Goal: Information Seeking & Learning: Learn about a topic

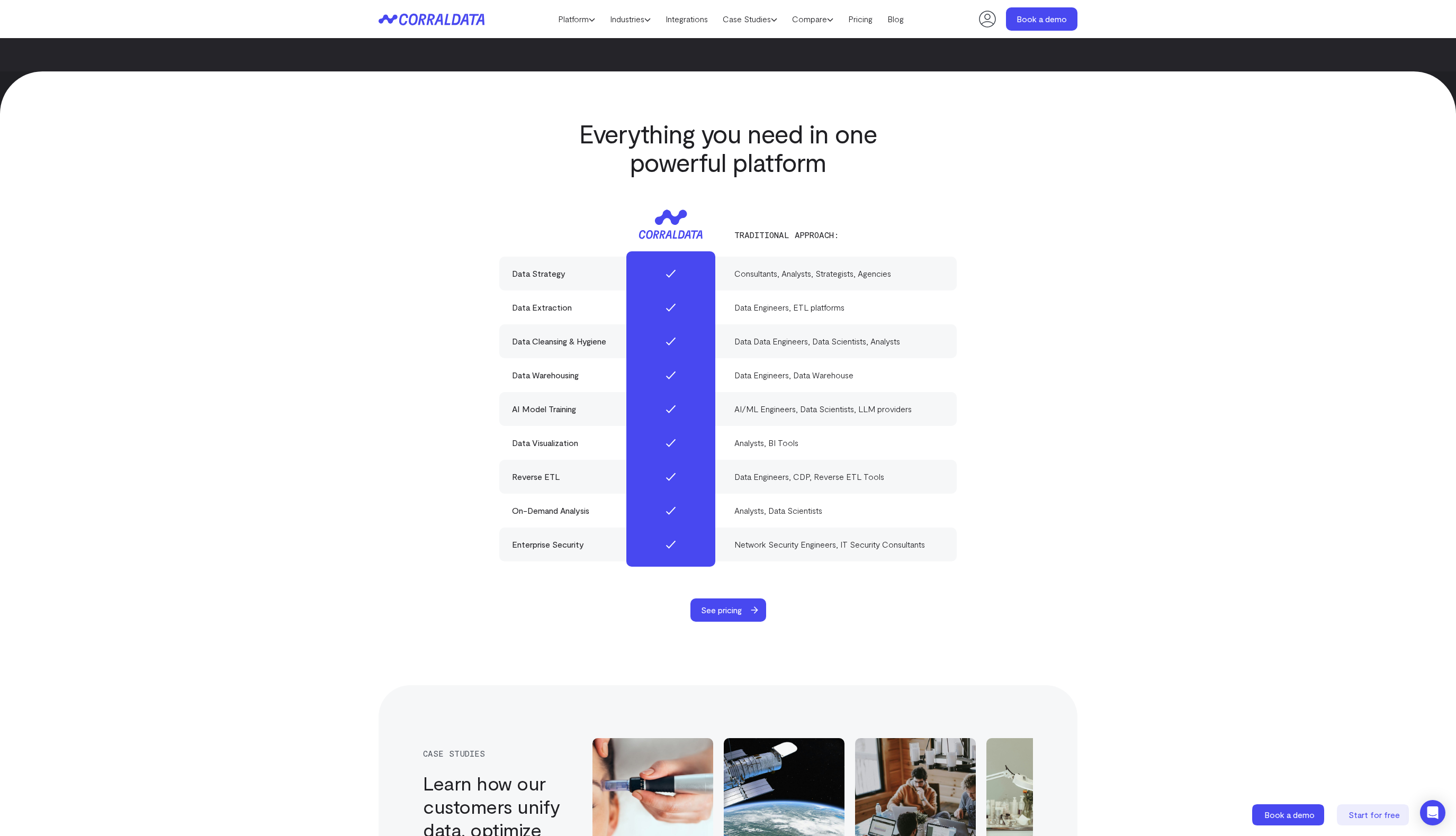
scroll to position [2992, 0]
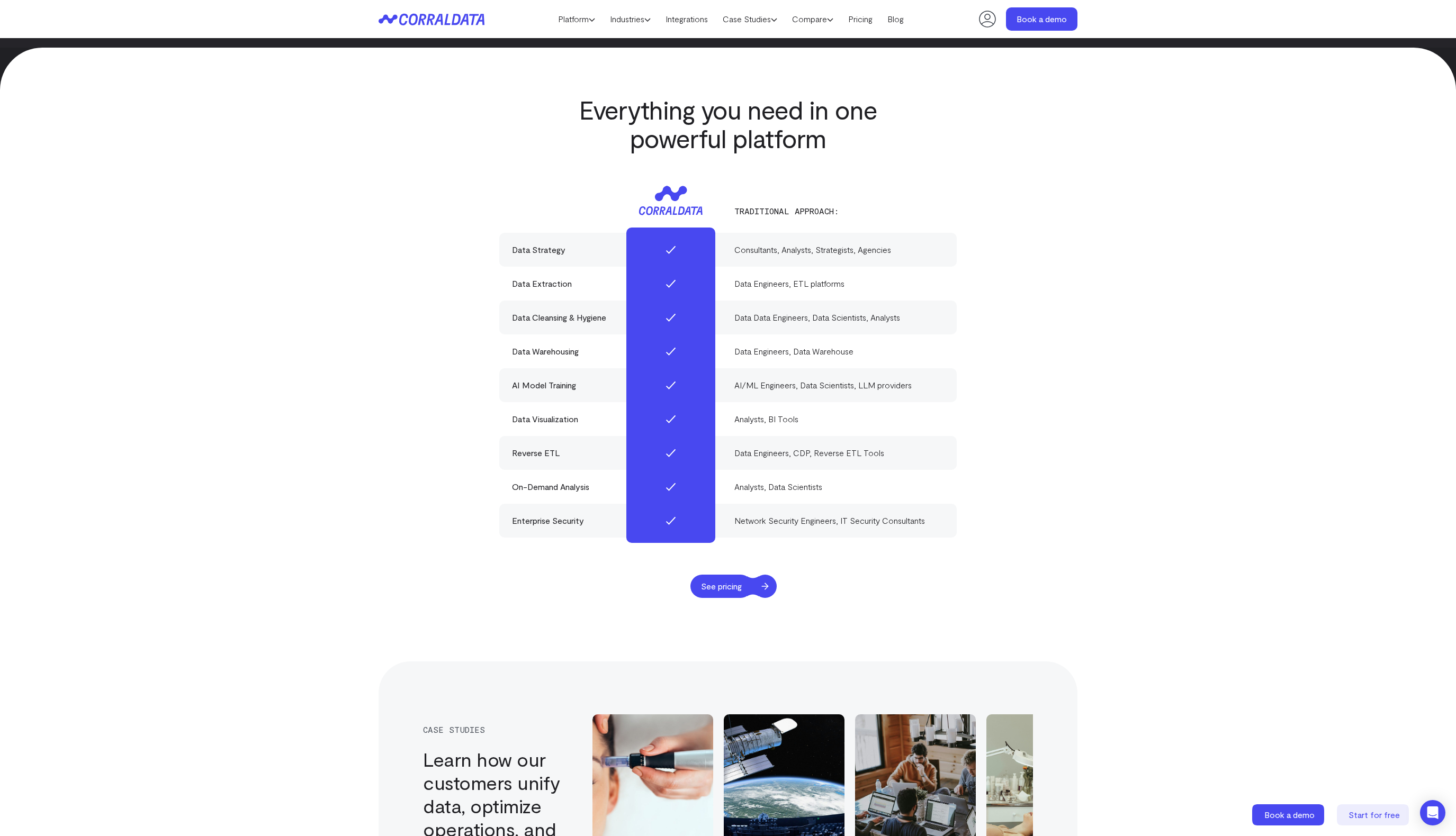
click at [735, 575] on span "See pricing" at bounding box center [721, 586] width 62 height 23
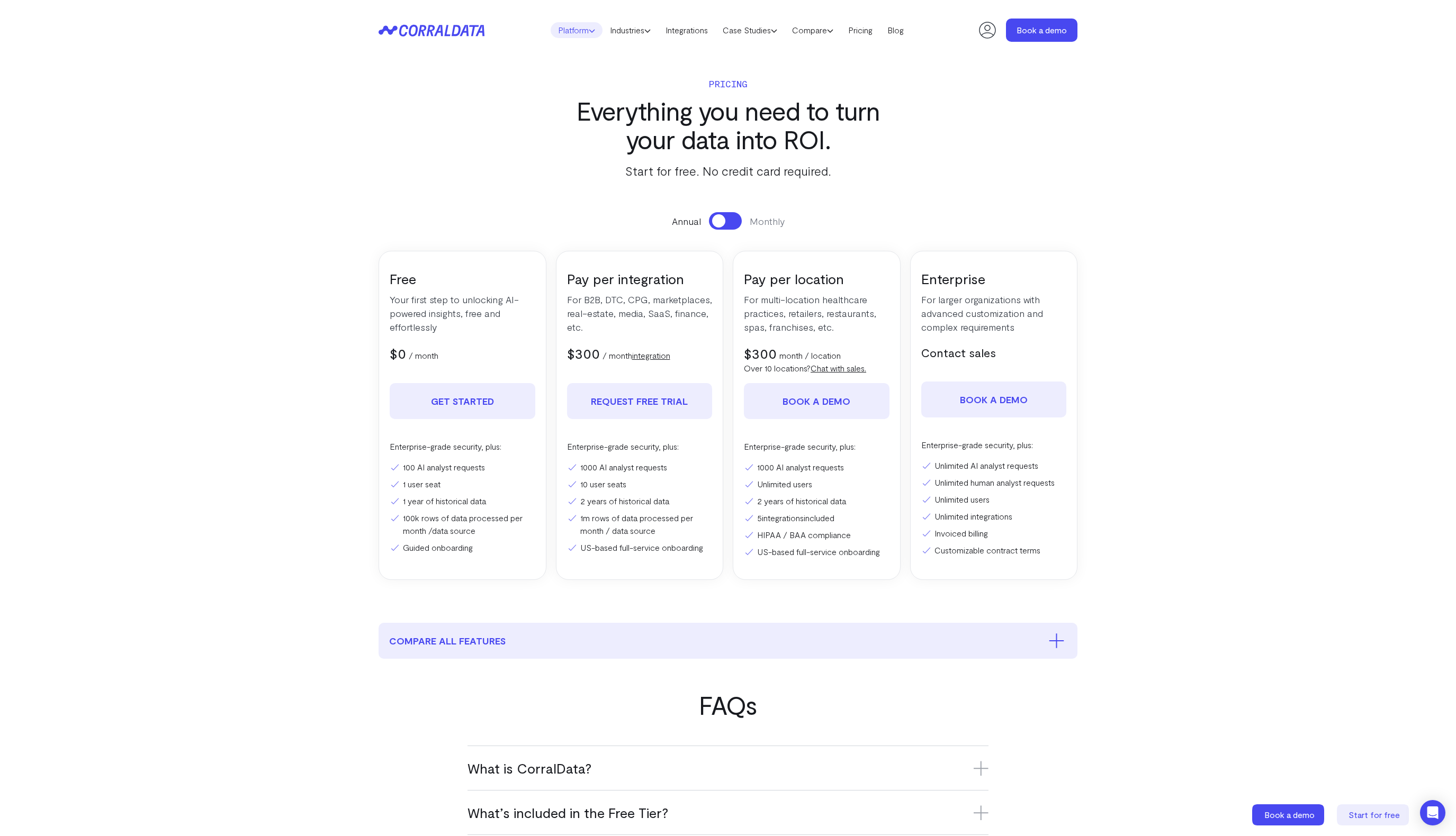
click at [572, 31] on link "Platform" at bounding box center [576, 30] width 52 height 16
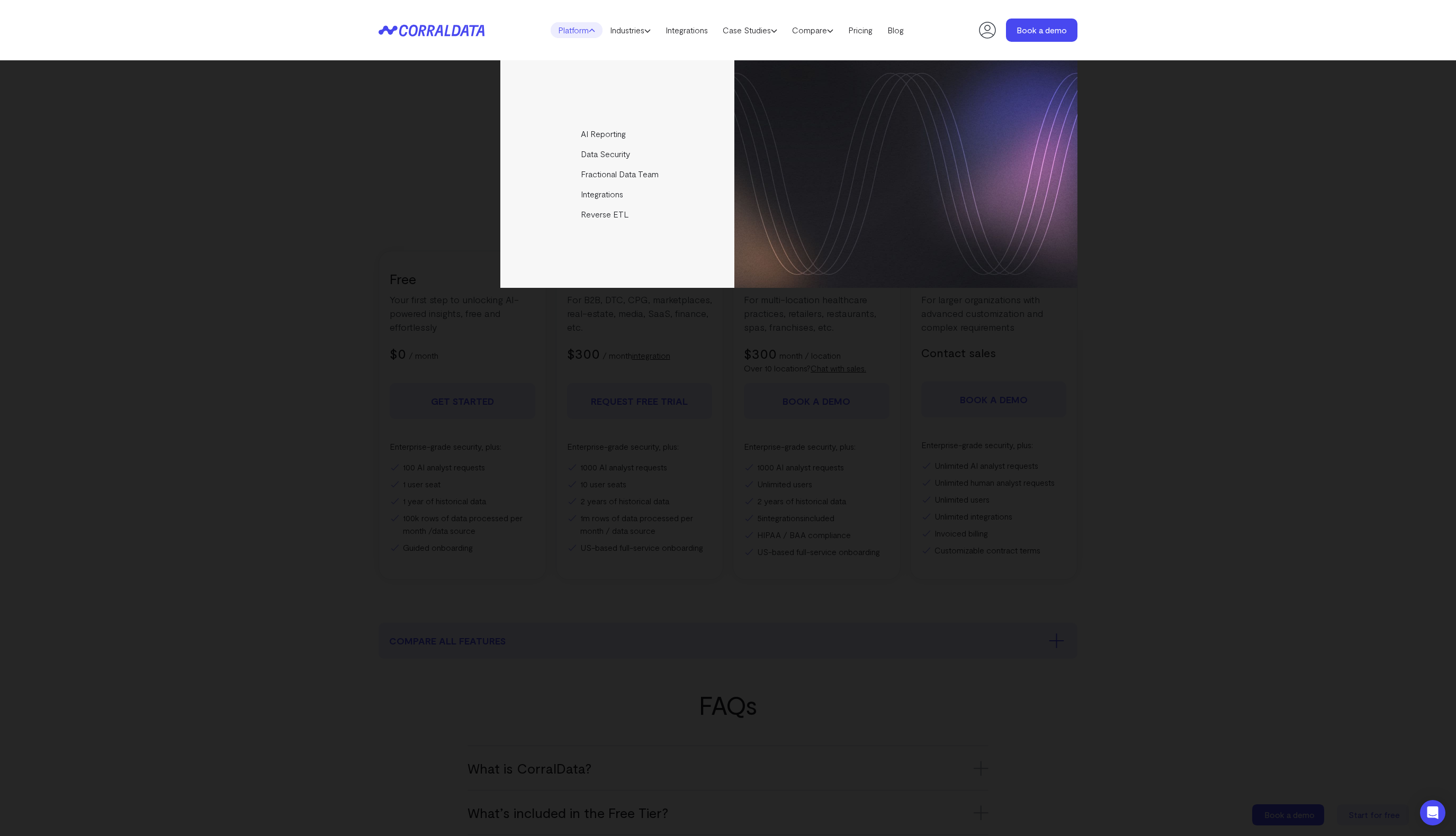
click at [371, 146] on div "AI Reporting Use AI to effortlessly answer any business questions from all your…" at bounding box center [728, 448] width 1456 height 776
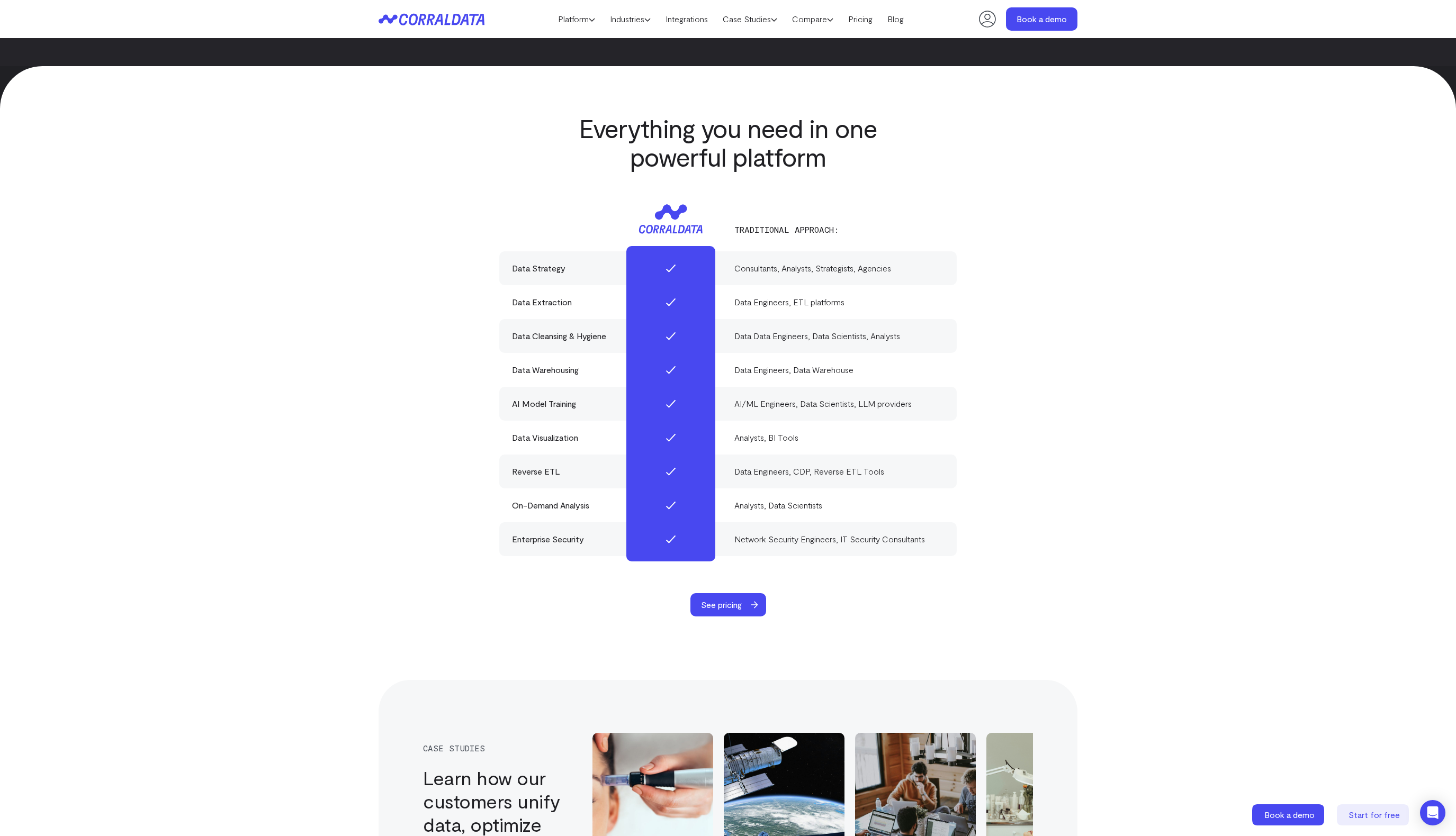
scroll to position [2992, 0]
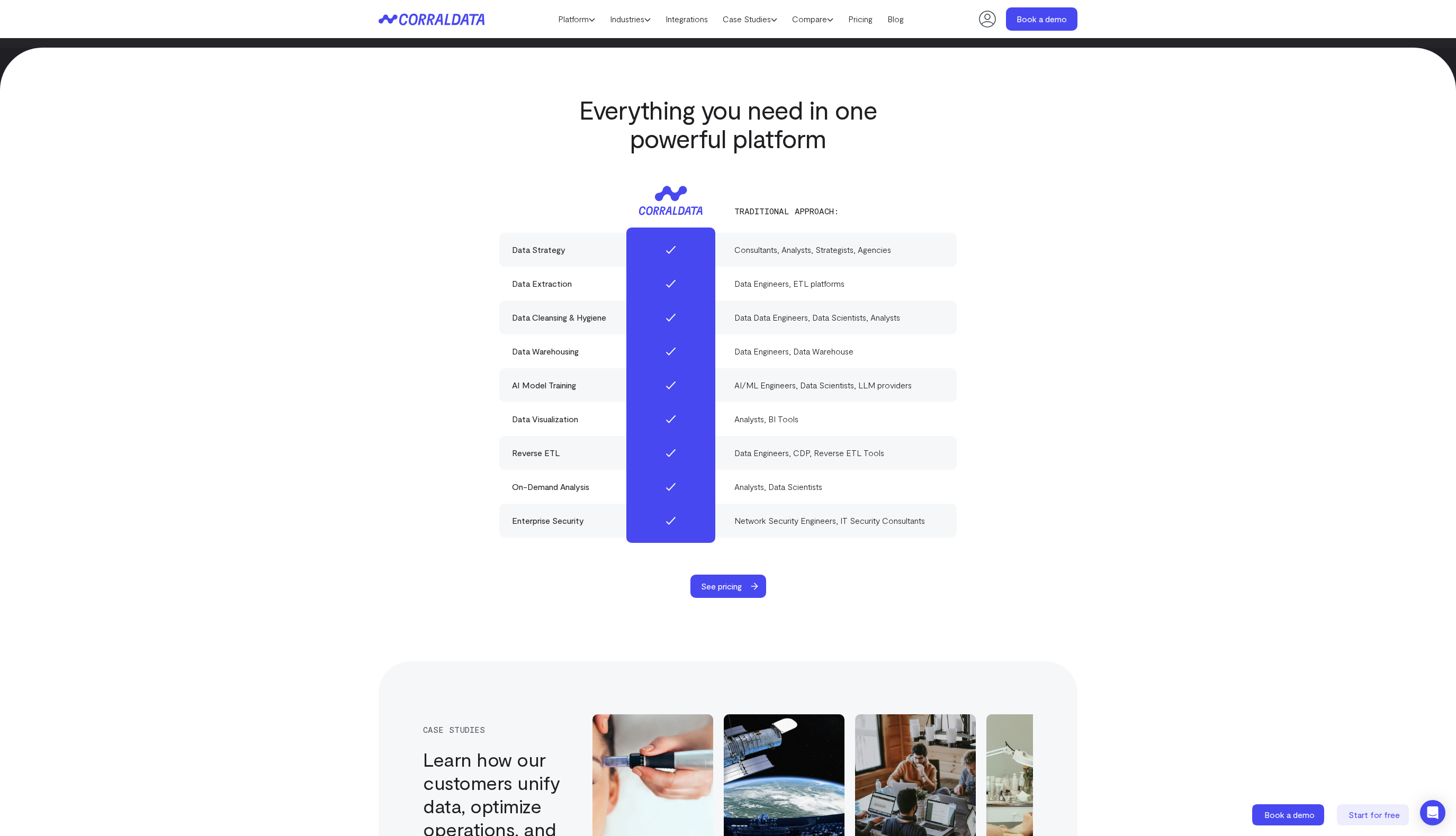
click at [589, 273] on div "Data Extraction Data Engineers, ETL platforms" at bounding box center [727, 284] width 457 height 34
click at [738, 277] on div "Data Engineers, ETL platforms" at bounding box center [839, 284] width 210 height 13
drag, startPoint x: 738, startPoint y: 266, endPoint x: 843, endPoint y: 263, distance: 105.0
click at [843, 277] on div "Data Engineers, ETL platforms" at bounding box center [839, 284] width 210 height 13
click at [1080, 334] on div "Everything you need in one powerful platform Traditional approach: Data Strateg…" at bounding box center [727, 346] width 762 height 503
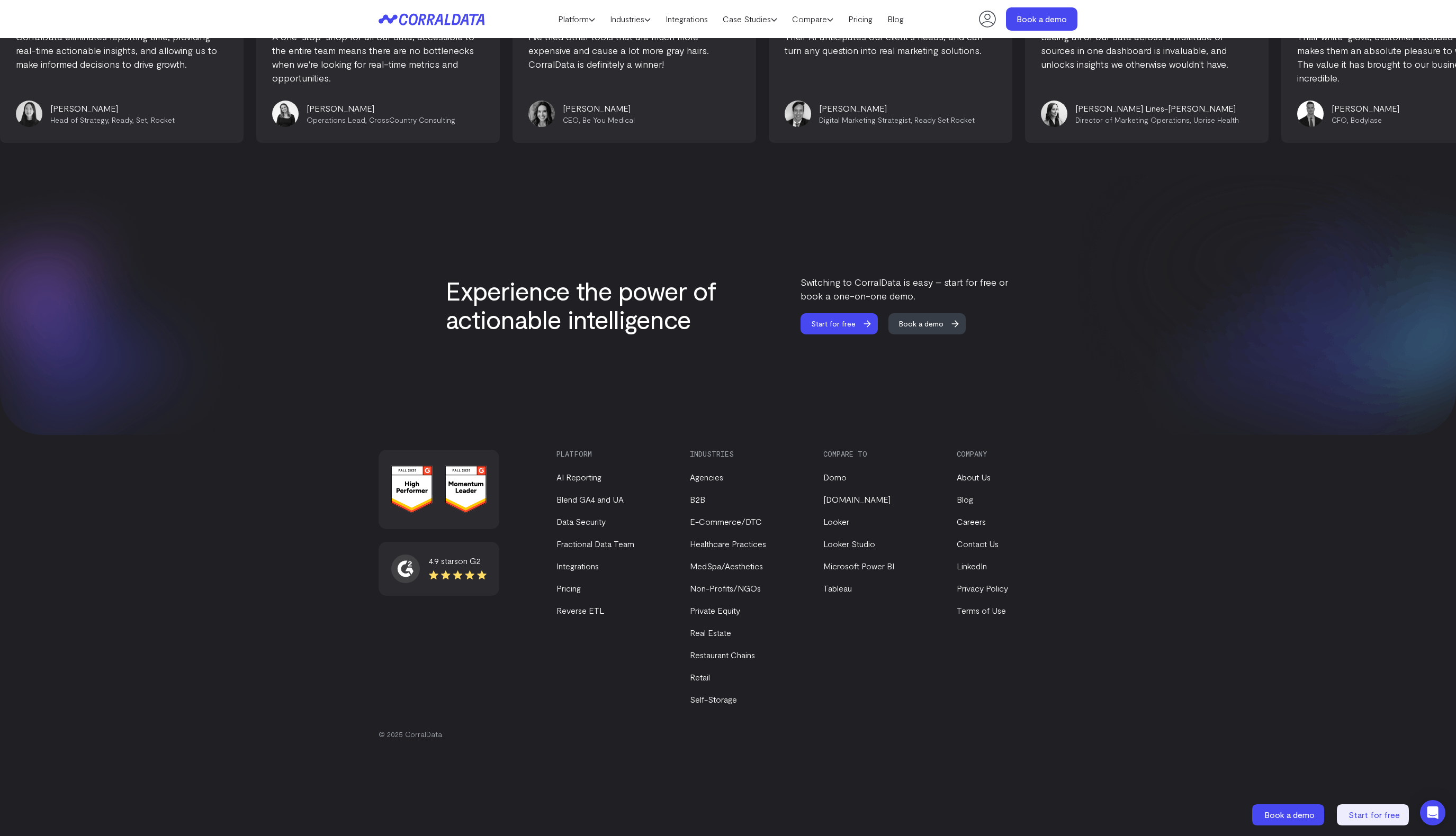
scroll to position [4244, 0]
click at [569, 480] on link "AI Reporting" at bounding box center [579, 477] width 45 height 10
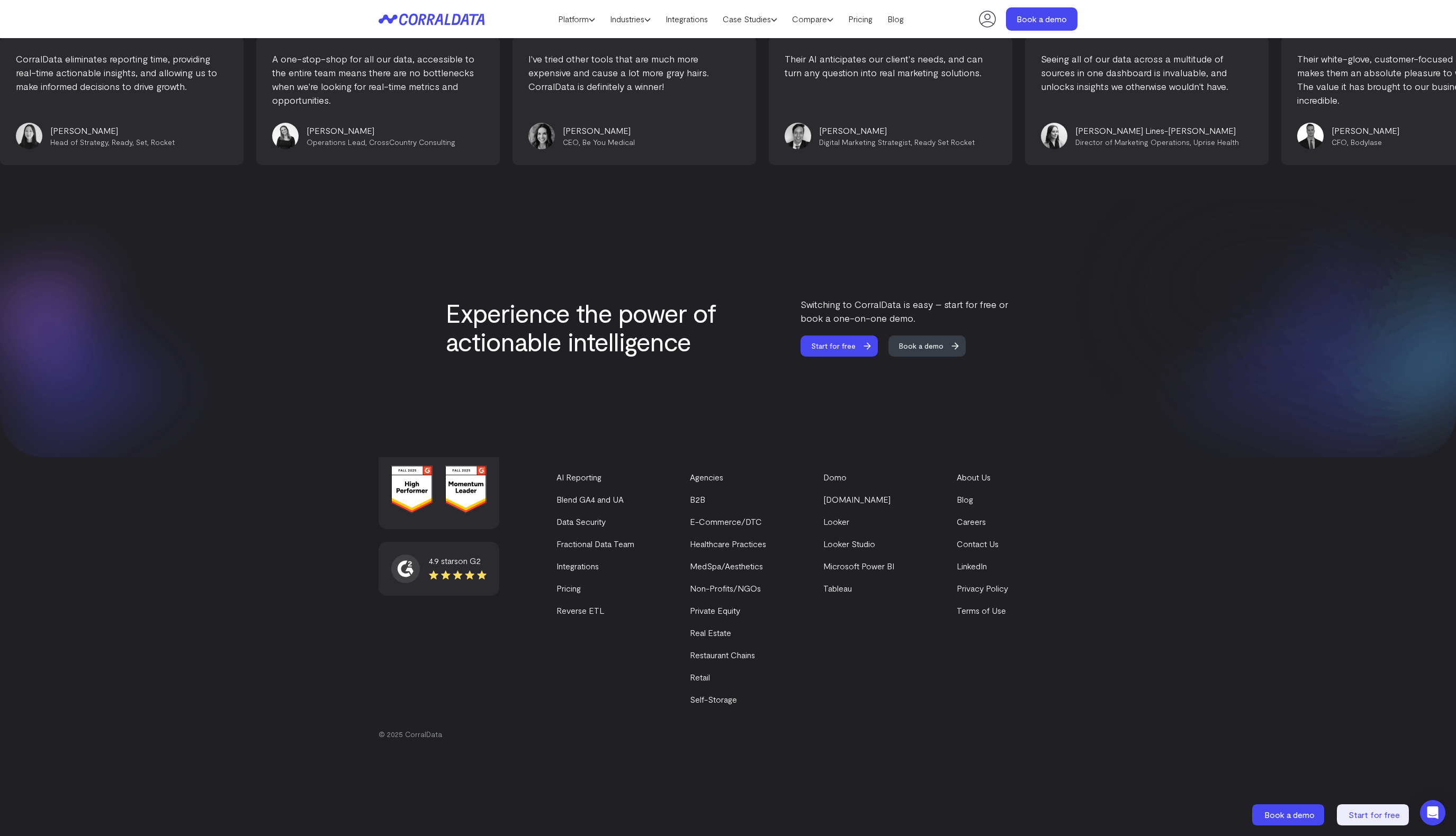
scroll to position [4244, 0]
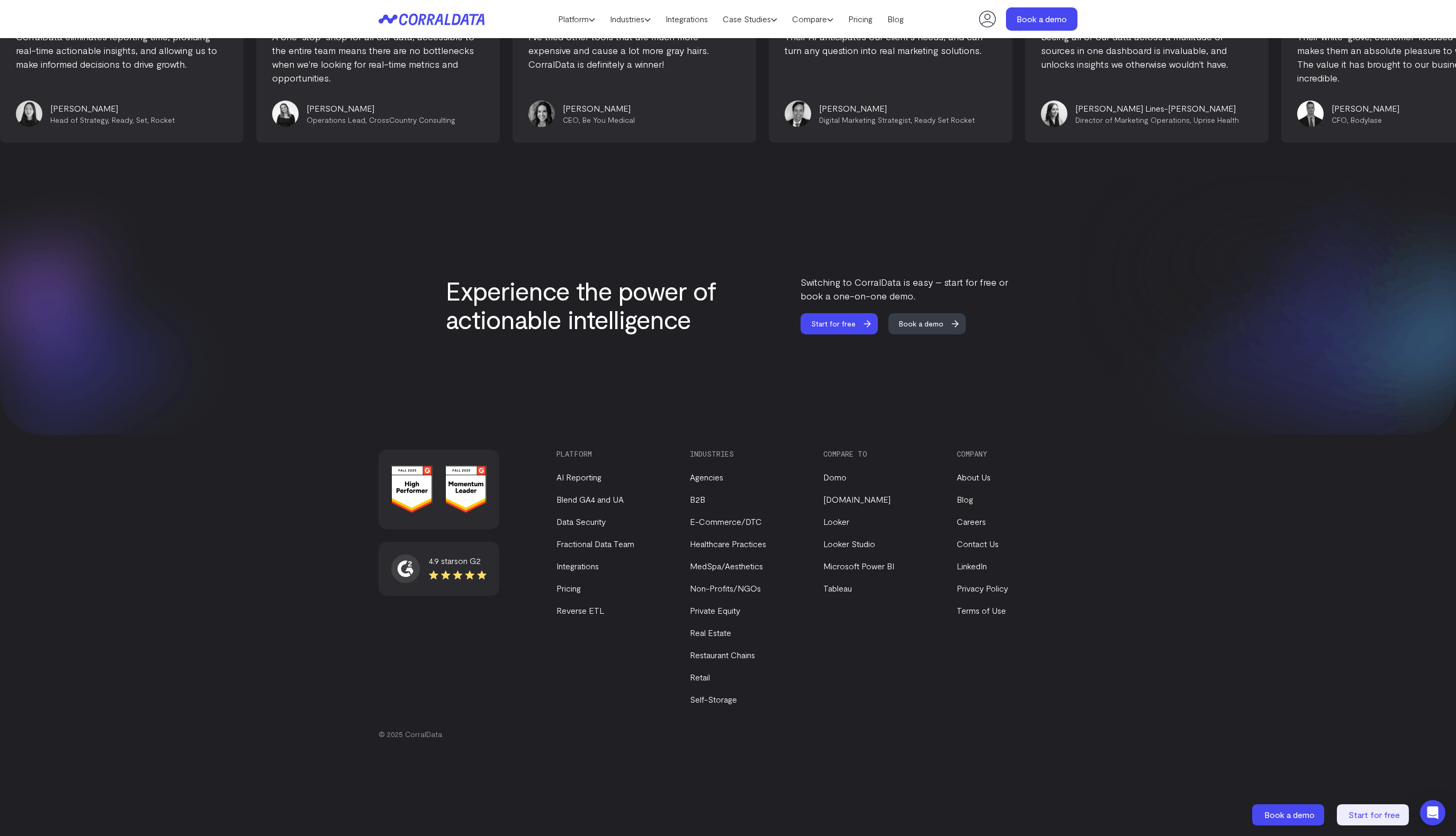
click at [454, 558] on div "4.9 stars on G2" at bounding box center [457, 561] width 57 height 13
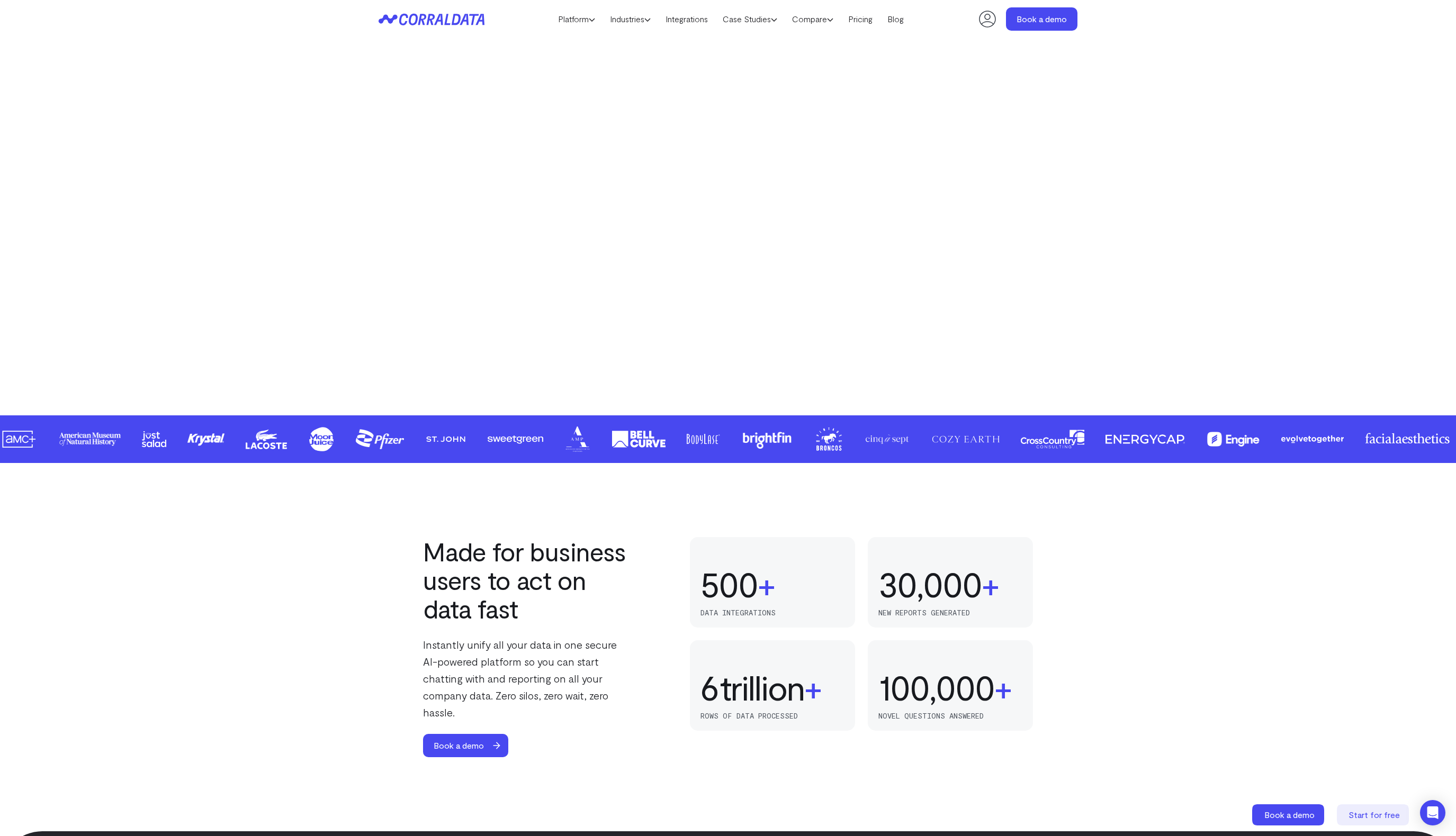
scroll to position [0, 0]
